Goal: Go to known website: Access a specific website the user already knows

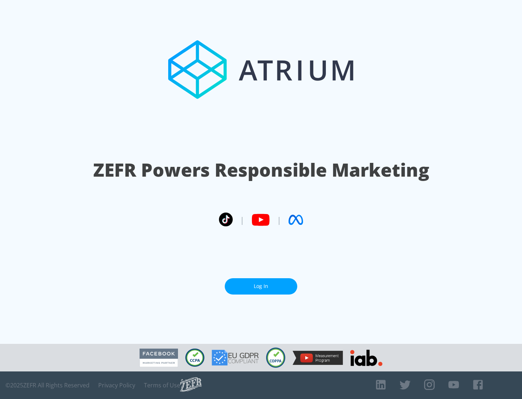
click at [261, 286] on link "Log In" at bounding box center [261, 286] width 72 height 16
